Goal: Task Accomplishment & Management: Manage account settings

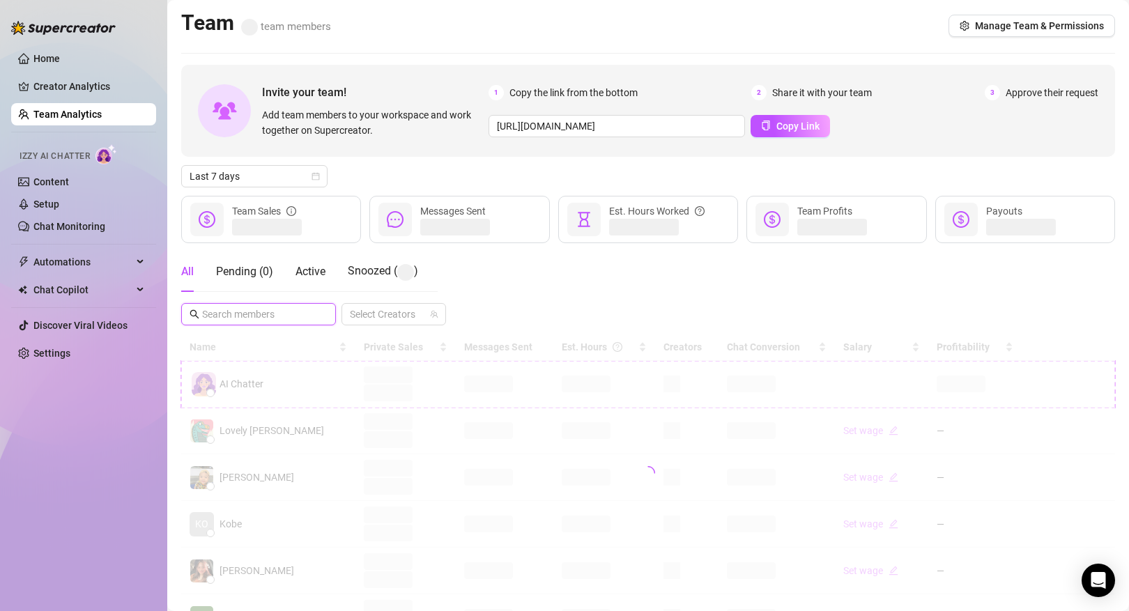
click at [276, 316] on input "text" at bounding box center [259, 314] width 114 height 15
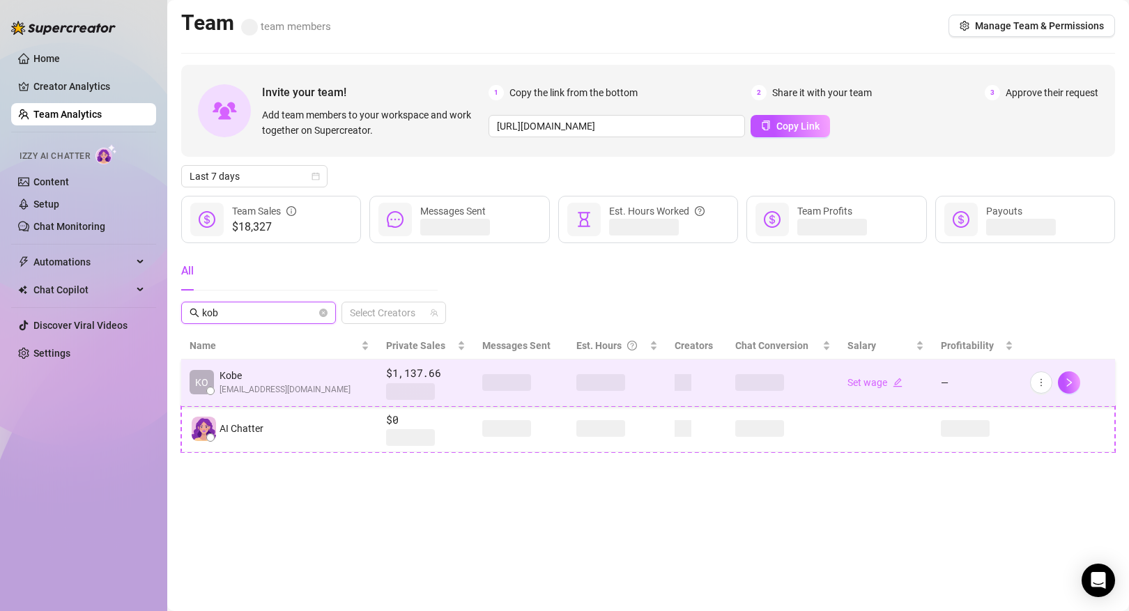
type input "kob"
click at [284, 385] on span "[EMAIL_ADDRESS][DOMAIN_NAME]" at bounding box center [285, 389] width 131 height 13
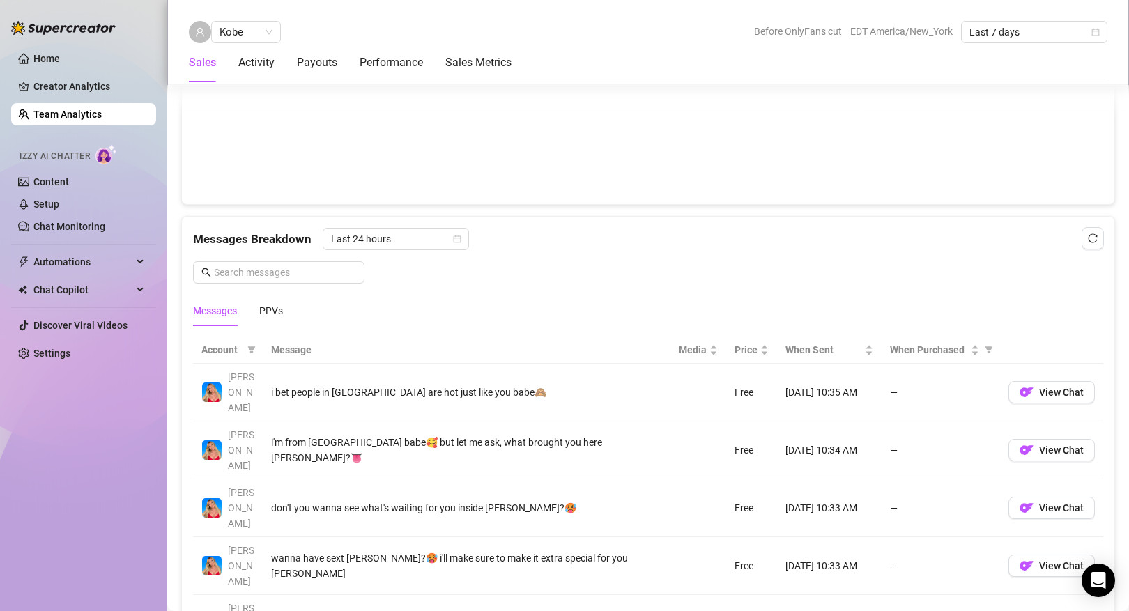
scroll to position [802, 0]
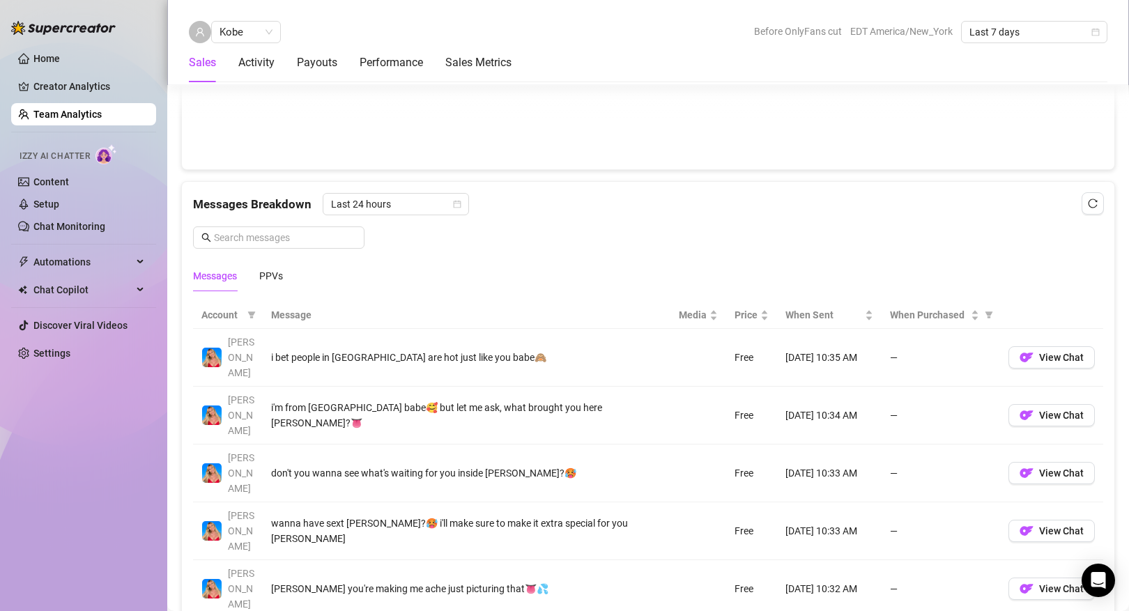
click at [285, 271] on div "Messages PPVs" at bounding box center [648, 276] width 910 height 32
click at [279, 270] on div "PPVs" at bounding box center [271, 276] width 24 height 15
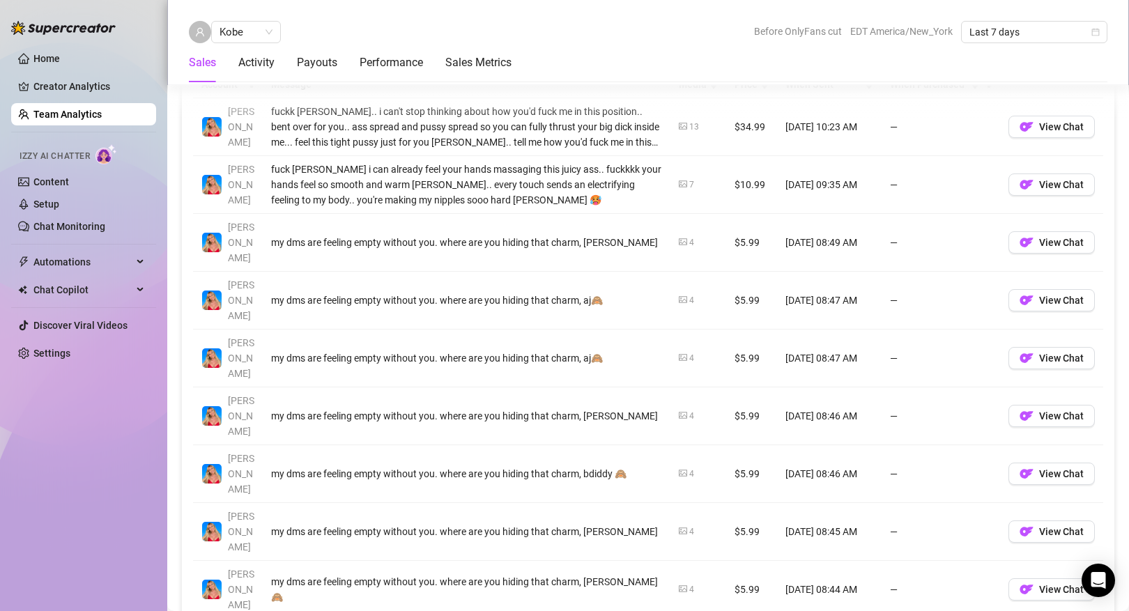
scroll to position [1045, 0]
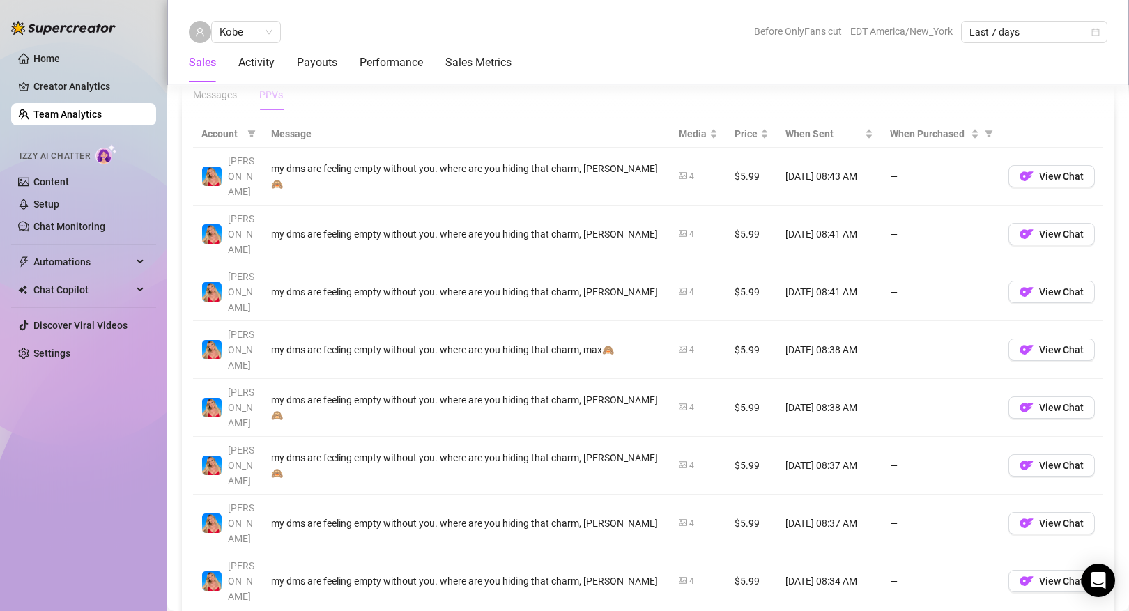
scroll to position [993, 0]
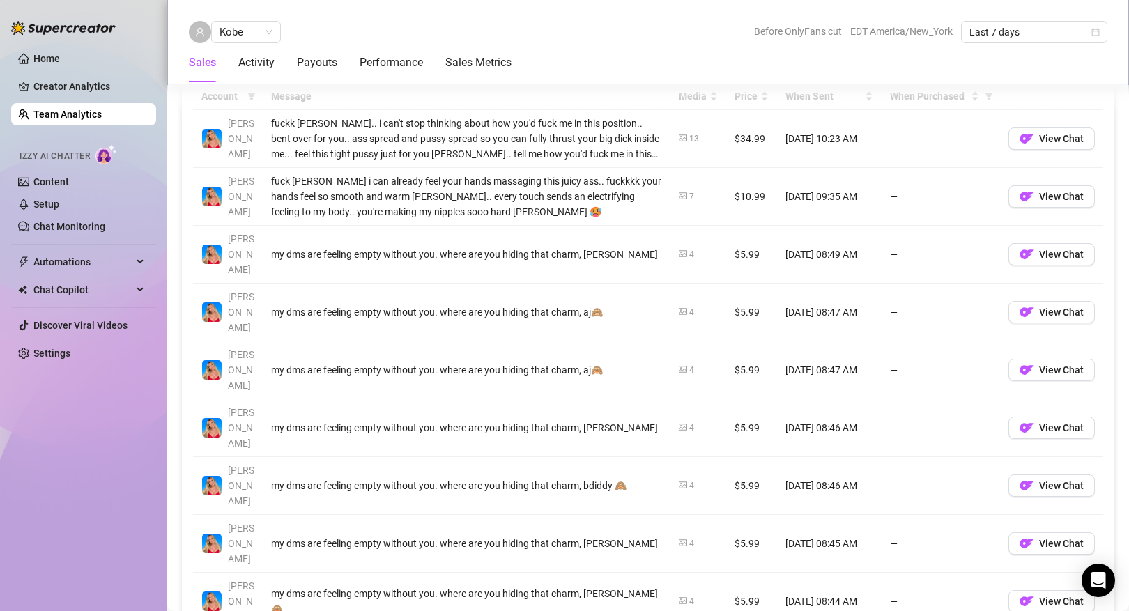
scroll to position [1037, 0]
